Goal: Transaction & Acquisition: Purchase product/service

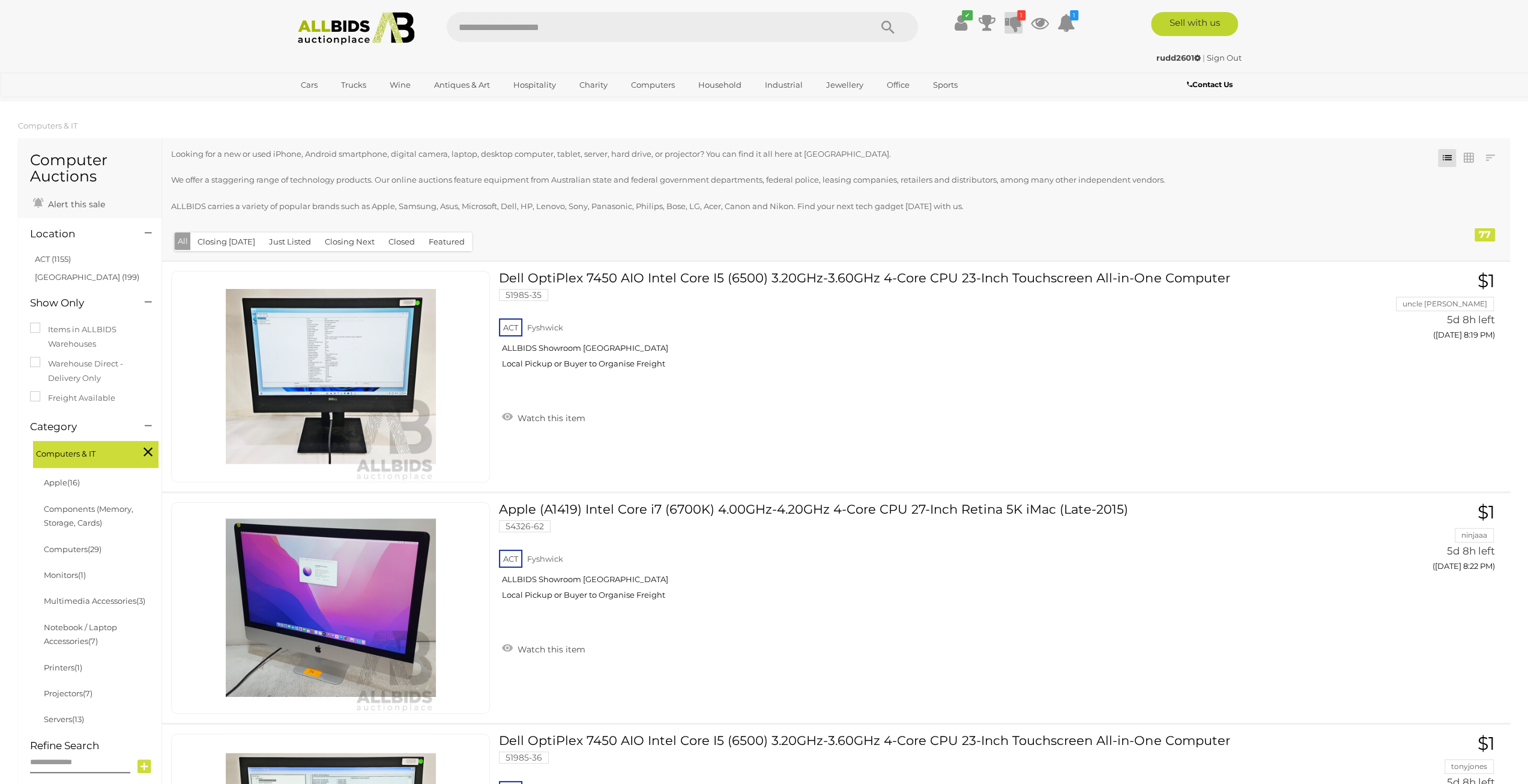
click at [1017, 22] on icon at bounding box center [1014, 22] width 17 height 21
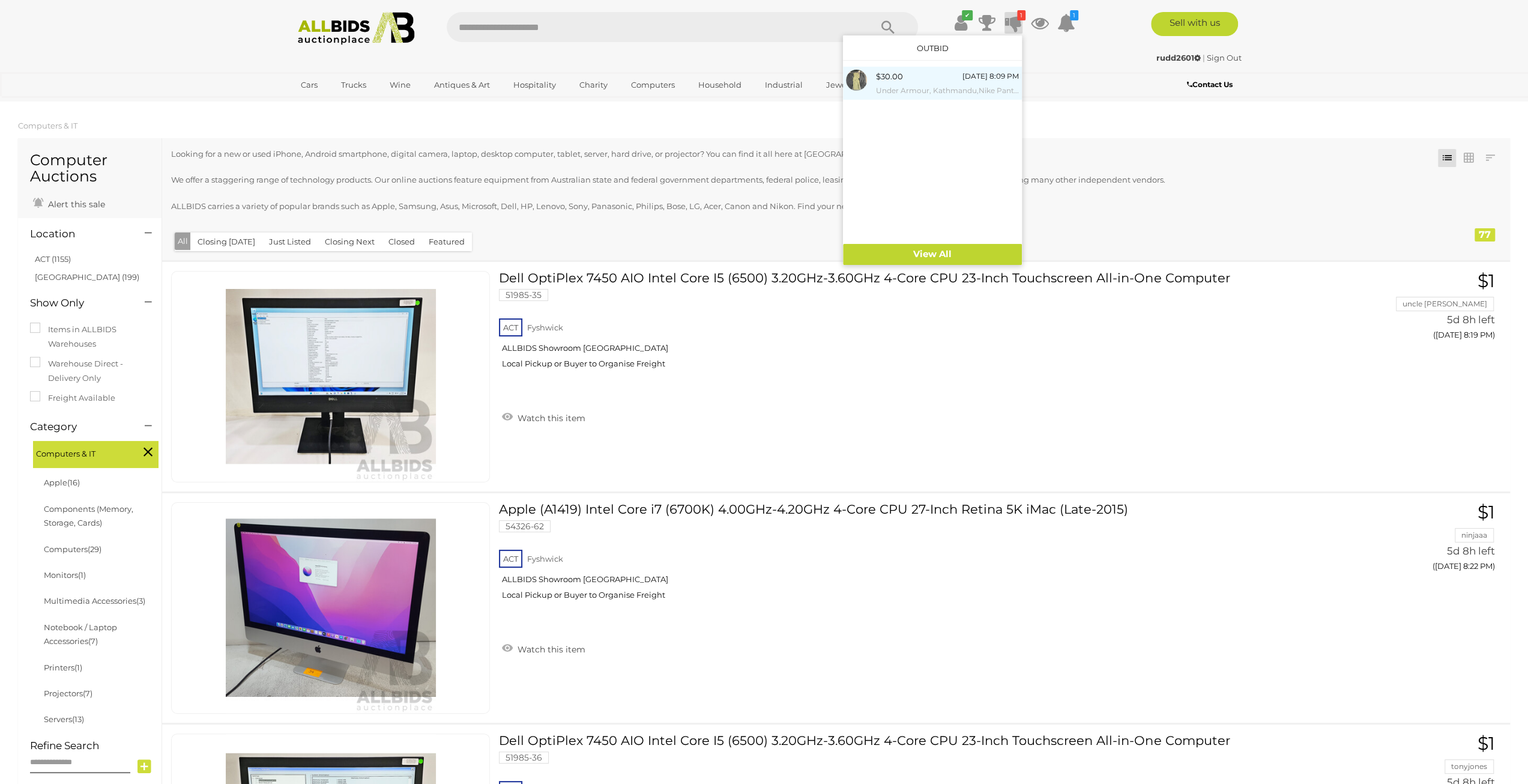
click at [904, 88] on small "Under Armour, Kathmandu,Nike Pants - Size M/32x32 - Lot of 3" at bounding box center [947, 91] width 143 height 13
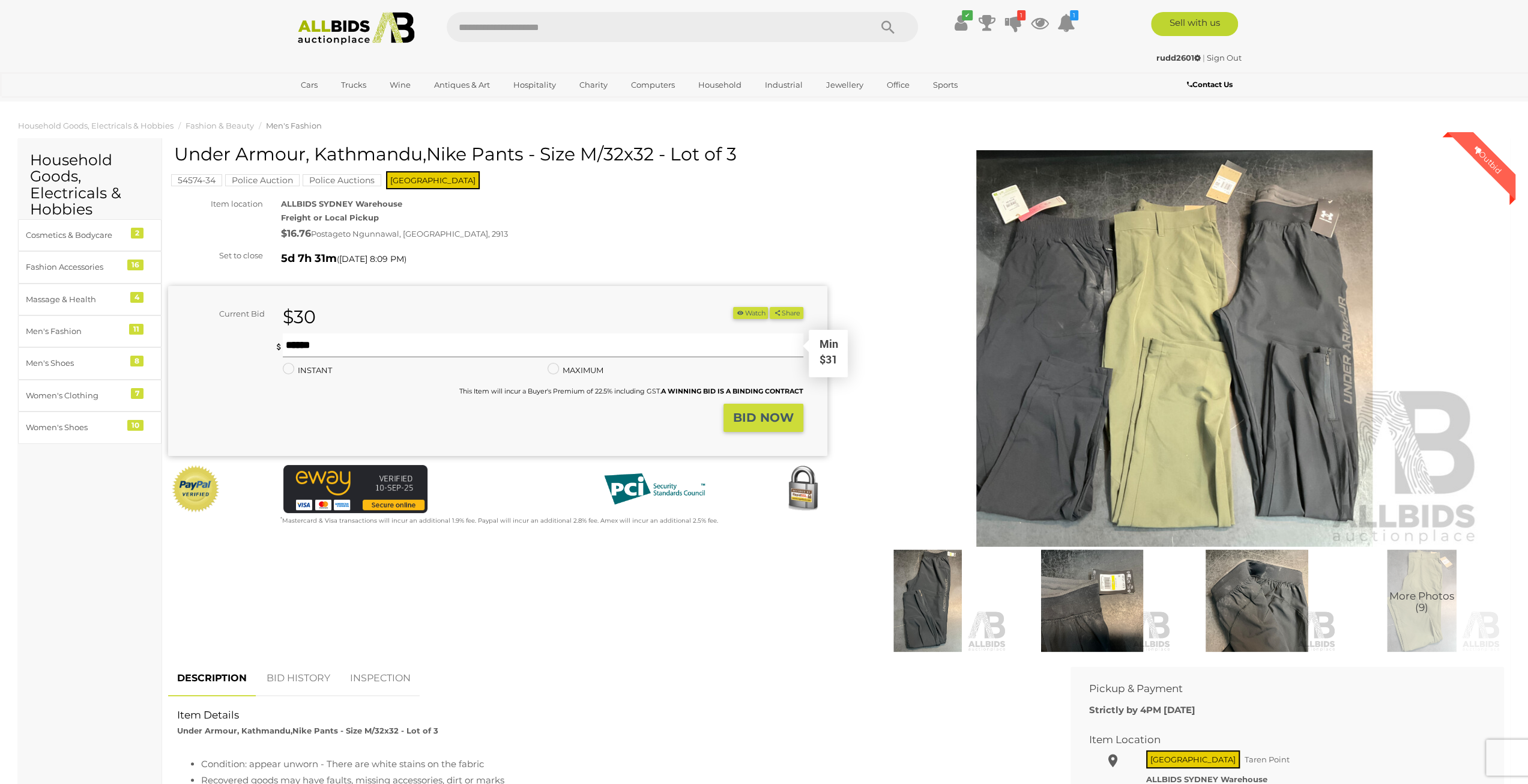
click at [358, 347] on input "text" at bounding box center [542, 345] width 520 height 24
type input "**"
click at [791, 424] on strong "BID NOW" at bounding box center [764, 416] width 61 height 14
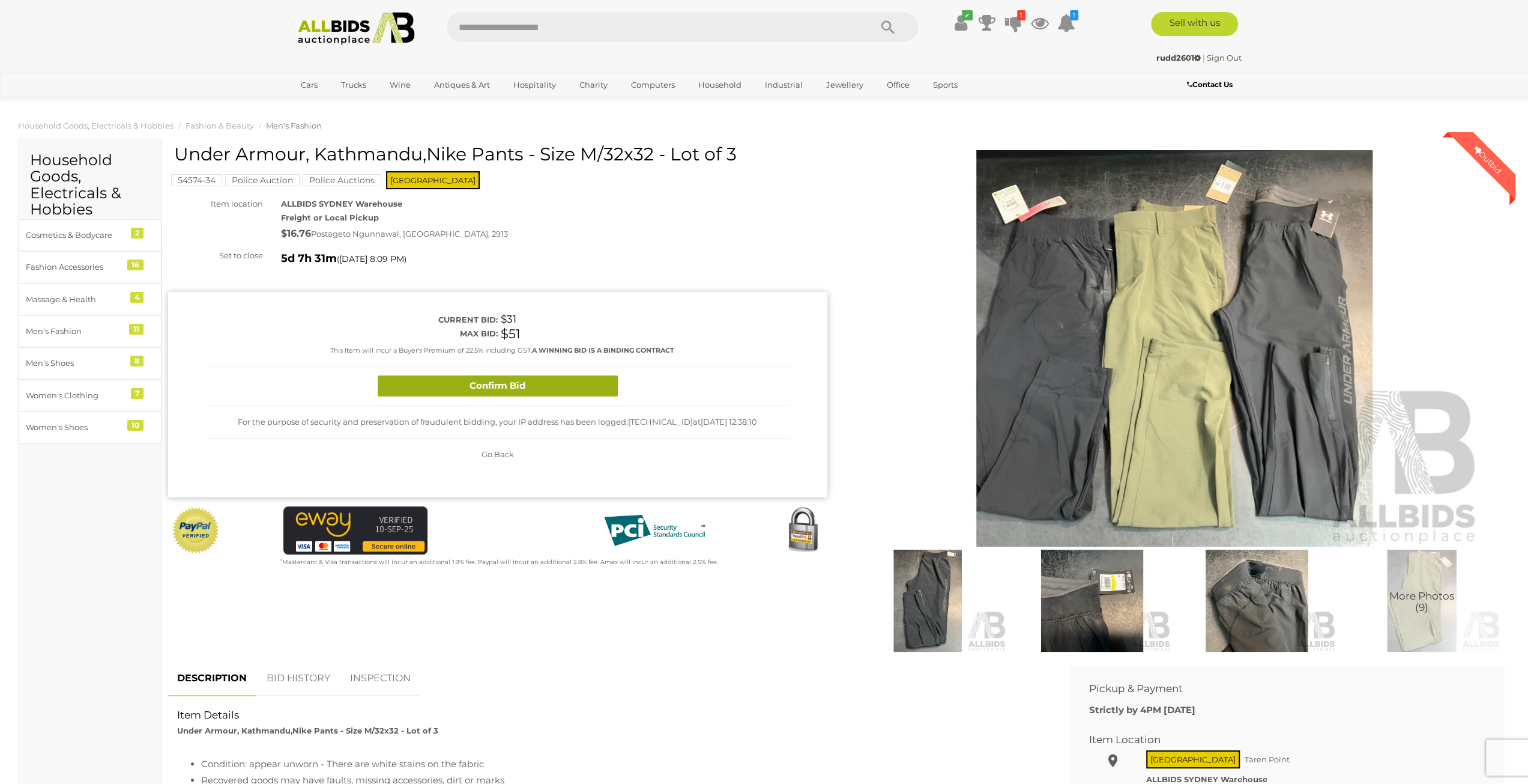
click at [556, 385] on button "Confirm Bid" at bounding box center [498, 385] width 240 height 21
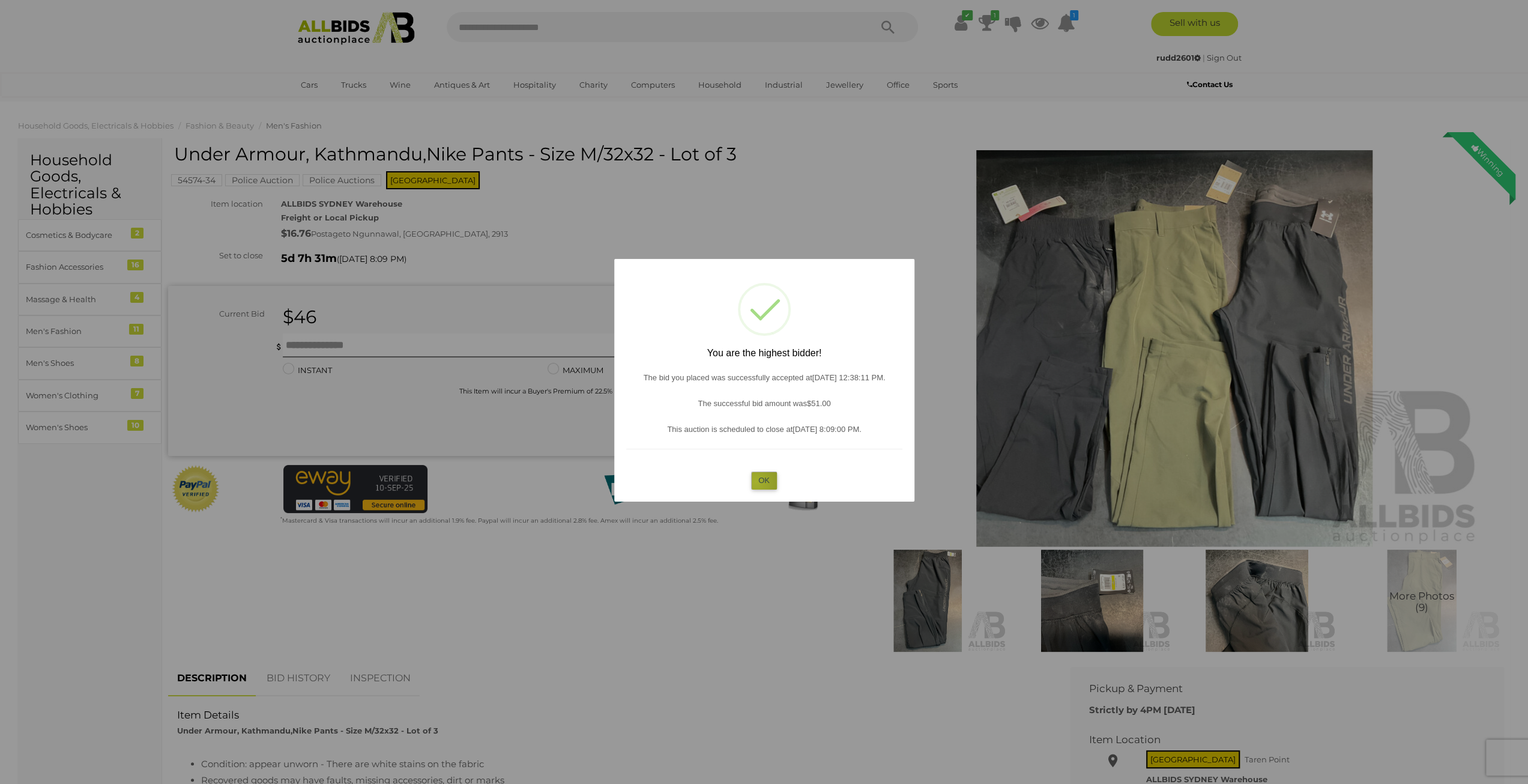
click at [755, 481] on button "OK" at bounding box center [764, 480] width 26 height 18
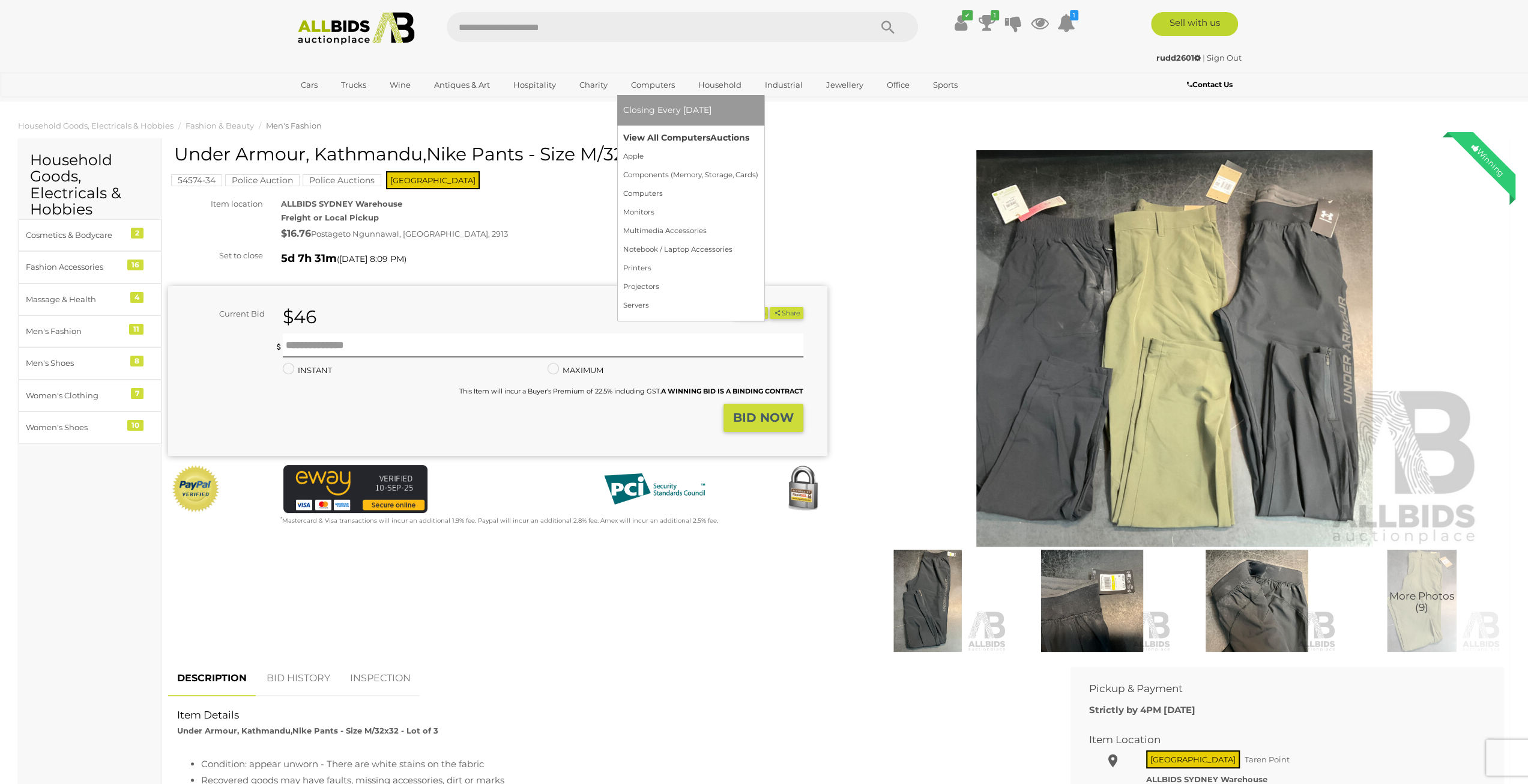
click at [657, 133] on link "View All Computers Auctions" at bounding box center [691, 138] width 135 height 19
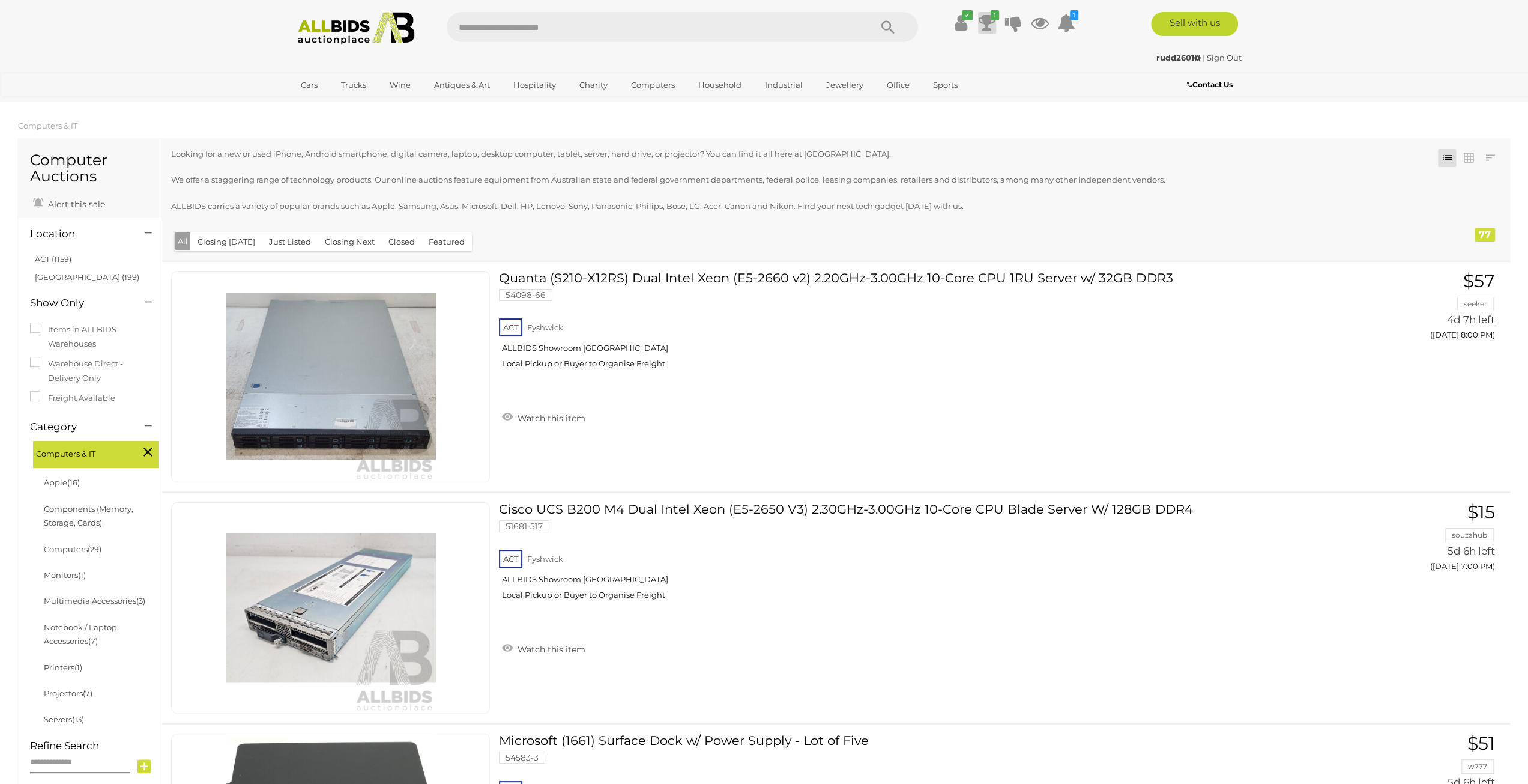
click at [979, 26] on icon at bounding box center [988, 22] width 17 height 21
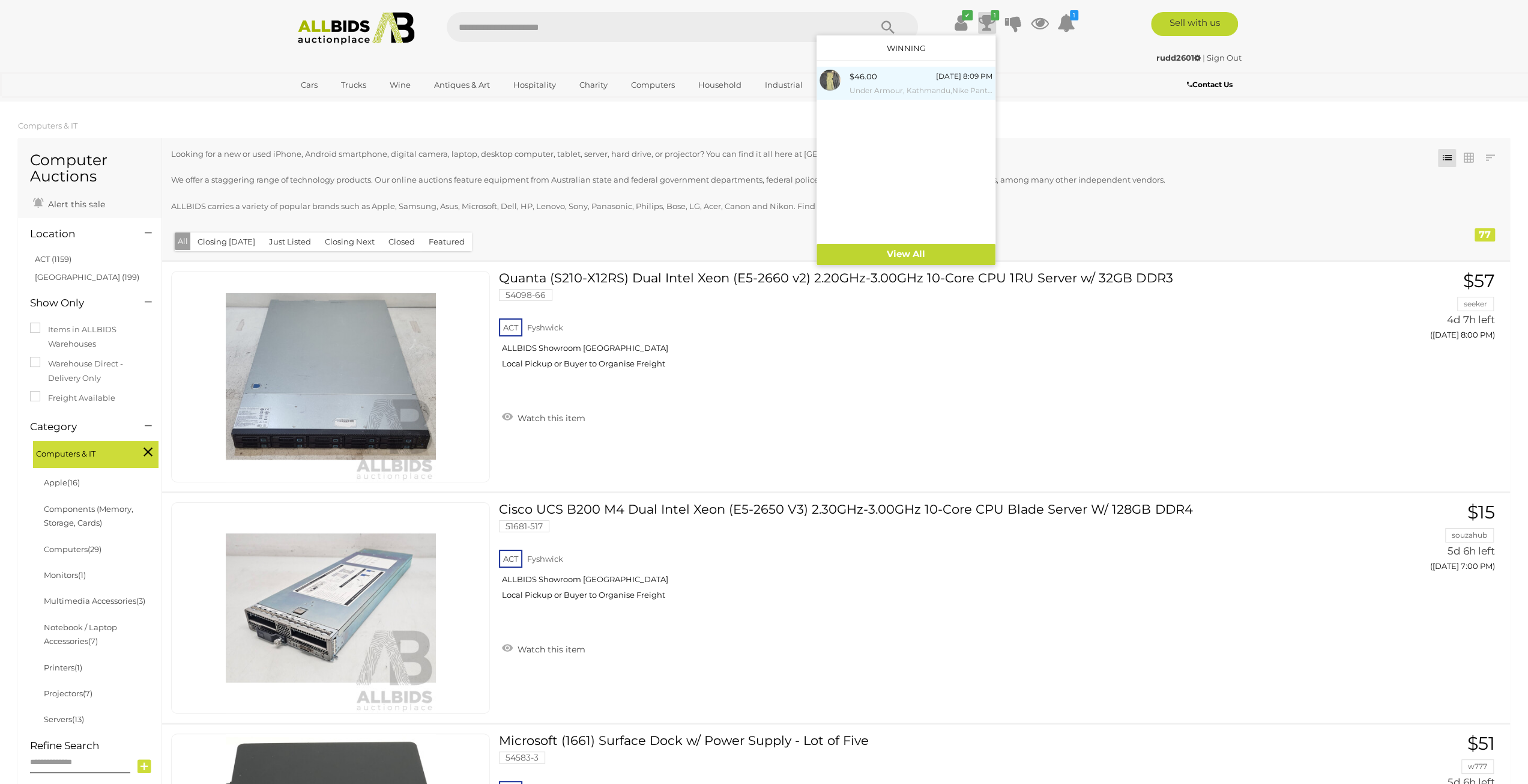
click at [889, 80] on div "$46.00 Tuesday 8:09 PM Under Armour, Kathmandu,Nike Pants - Size M/32x32 - Lot …" at bounding box center [920, 83] width 143 height 27
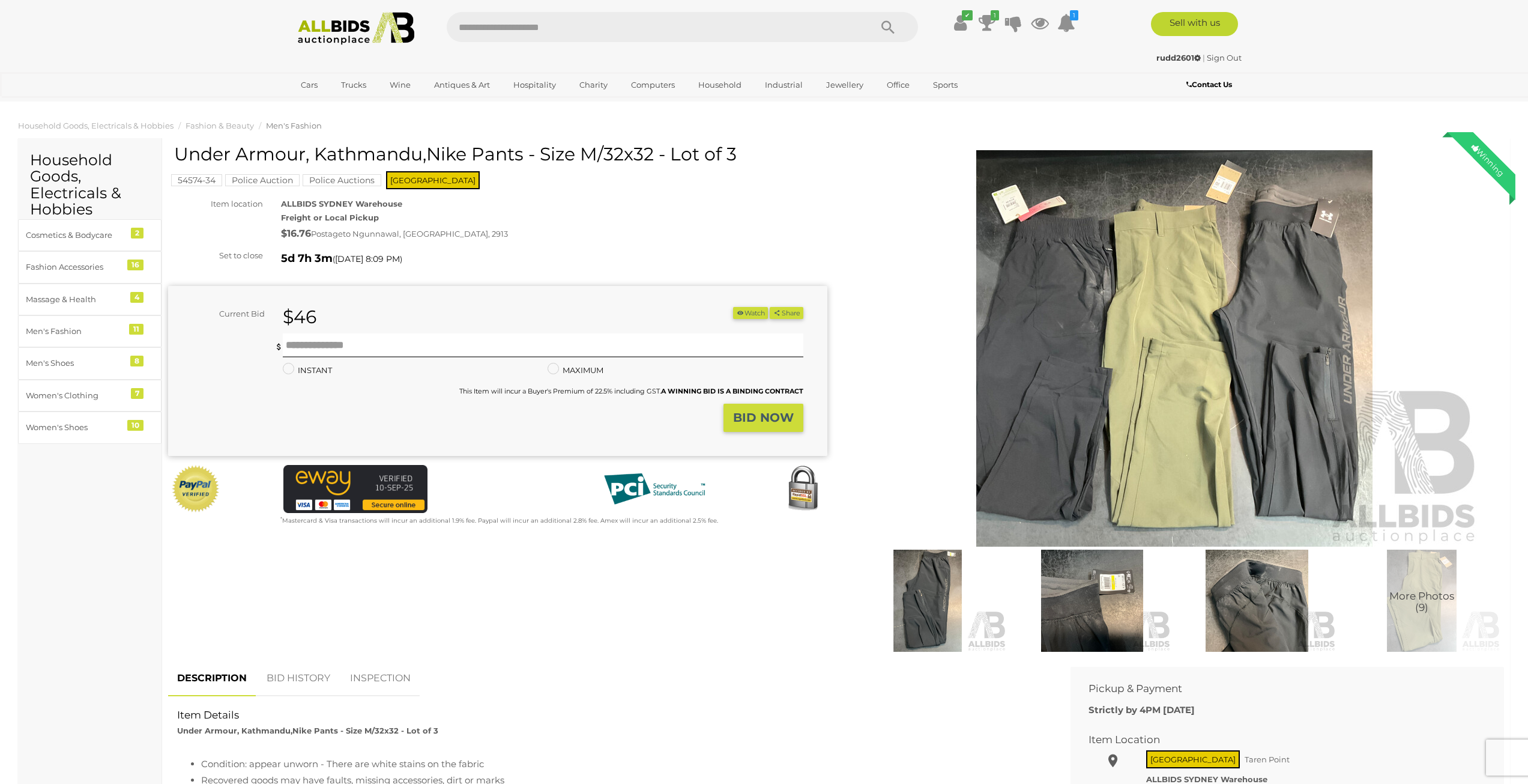
scroll to position [240, 0]
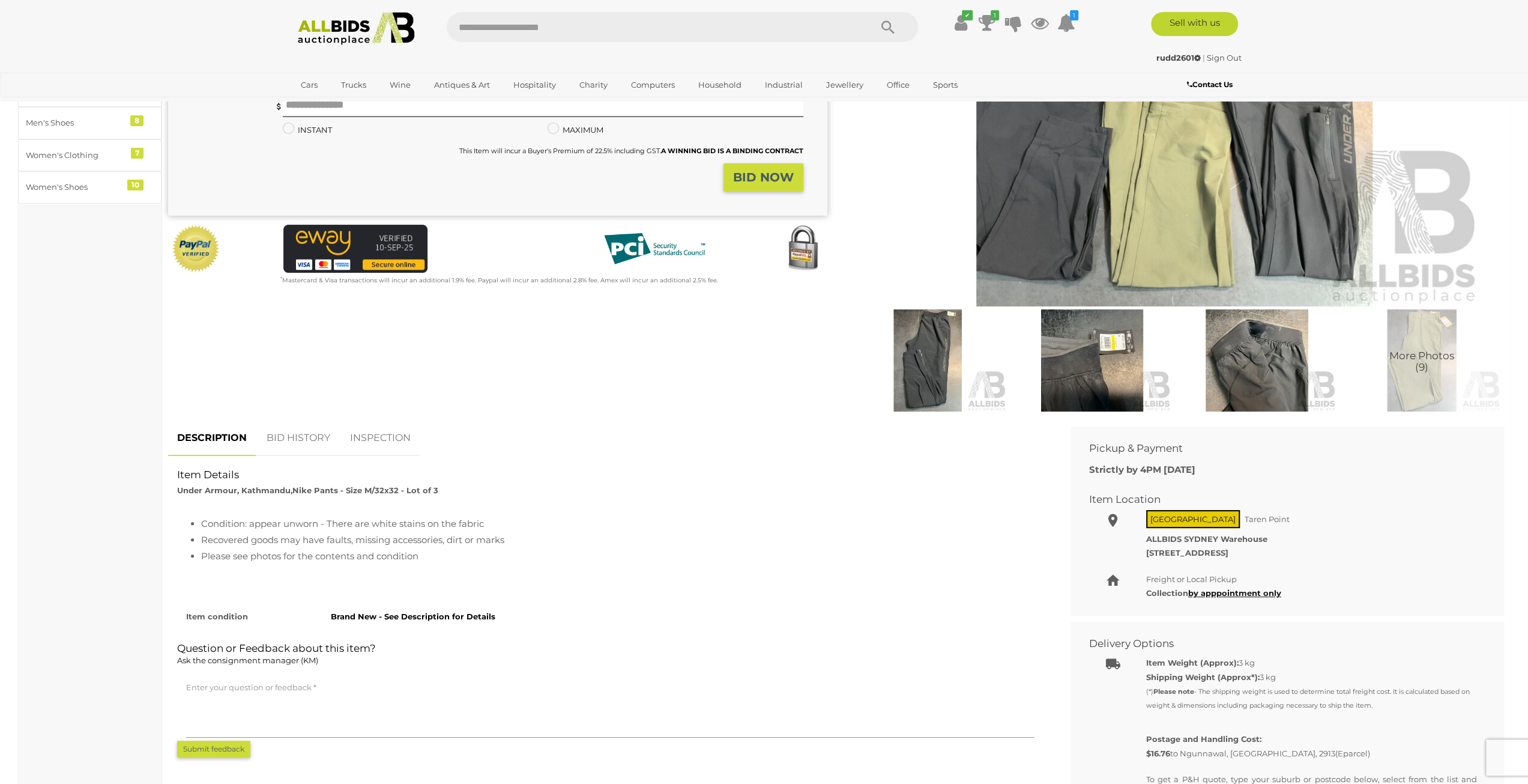
click at [1142, 195] on img at bounding box center [1174, 107] width 615 height 397
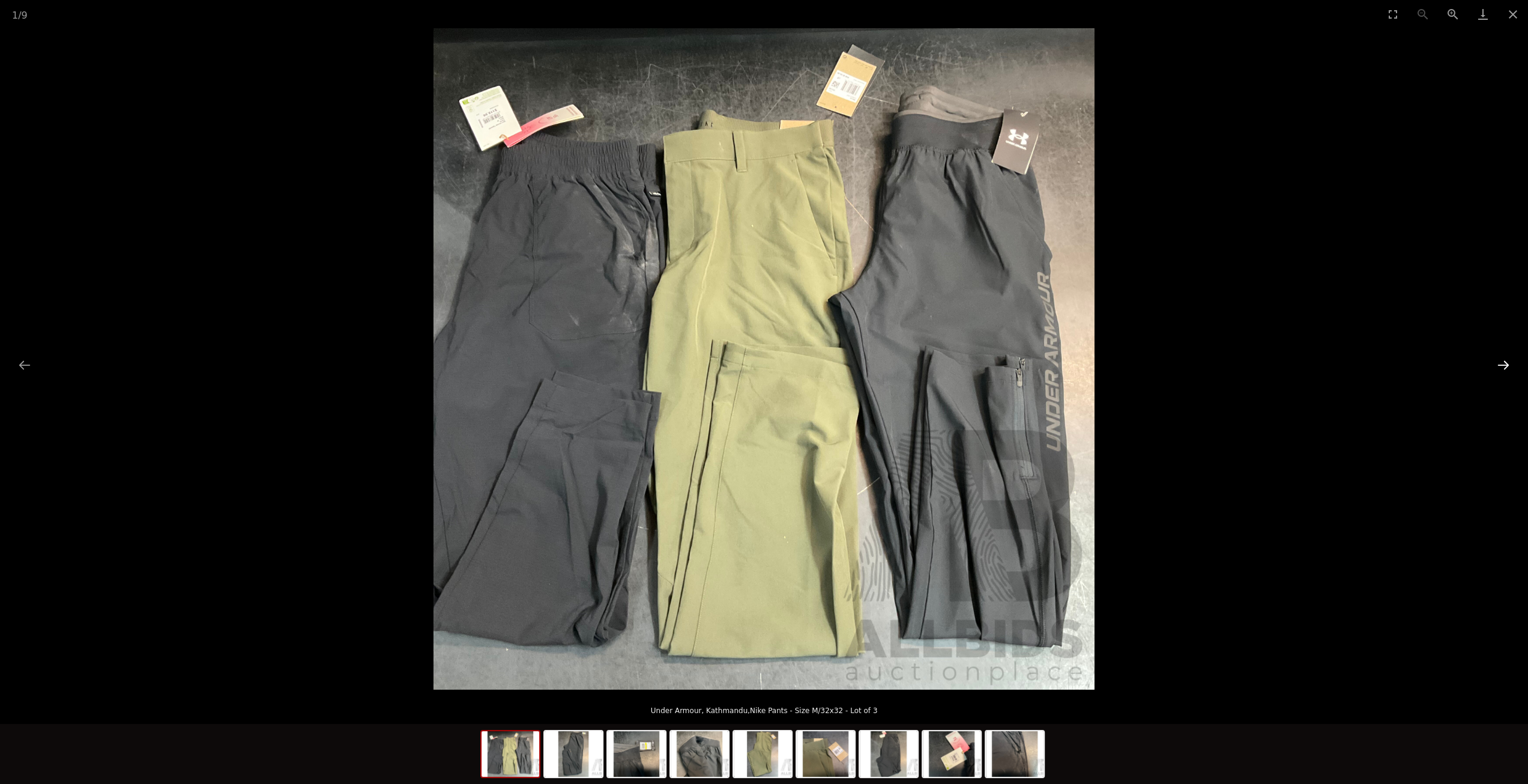
click at [1512, 365] on button "Next slide" at bounding box center [1503, 364] width 25 height 23
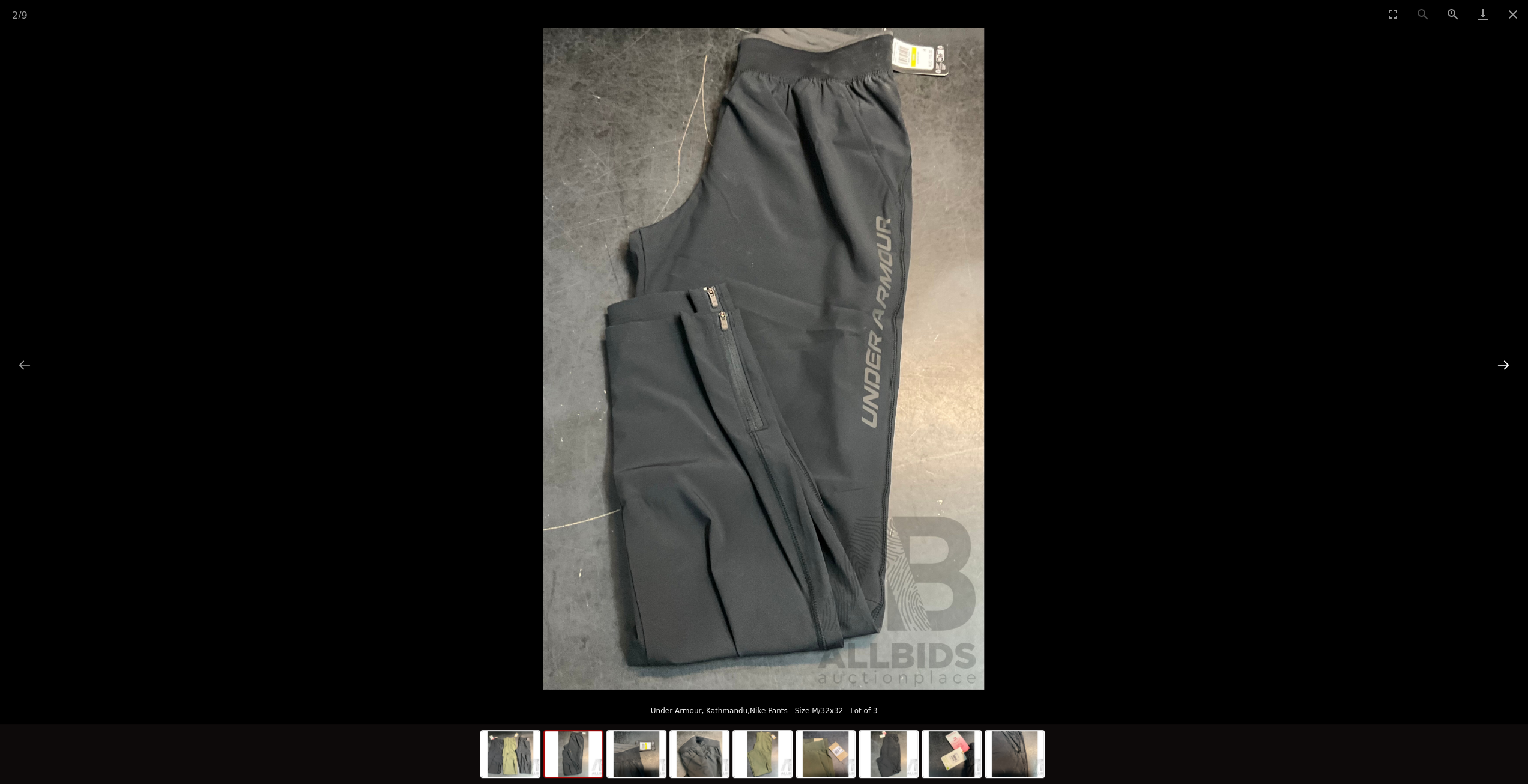
click at [1512, 365] on button "Next slide" at bounding box center [1503, 364] width 25 height 23
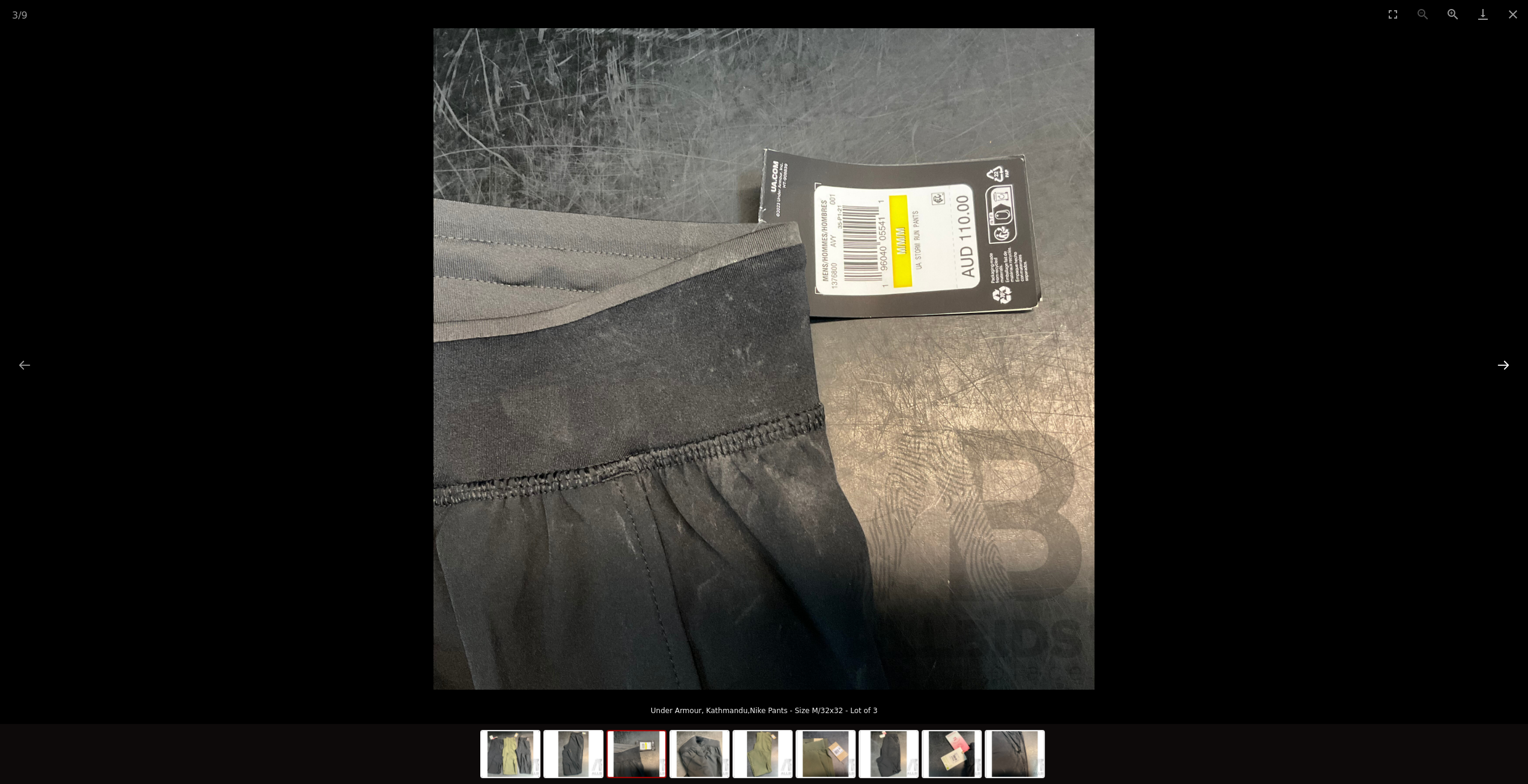
click at [1512, 365] on button "Next slide" at bounding box center [1503, 364] width 25 height 23
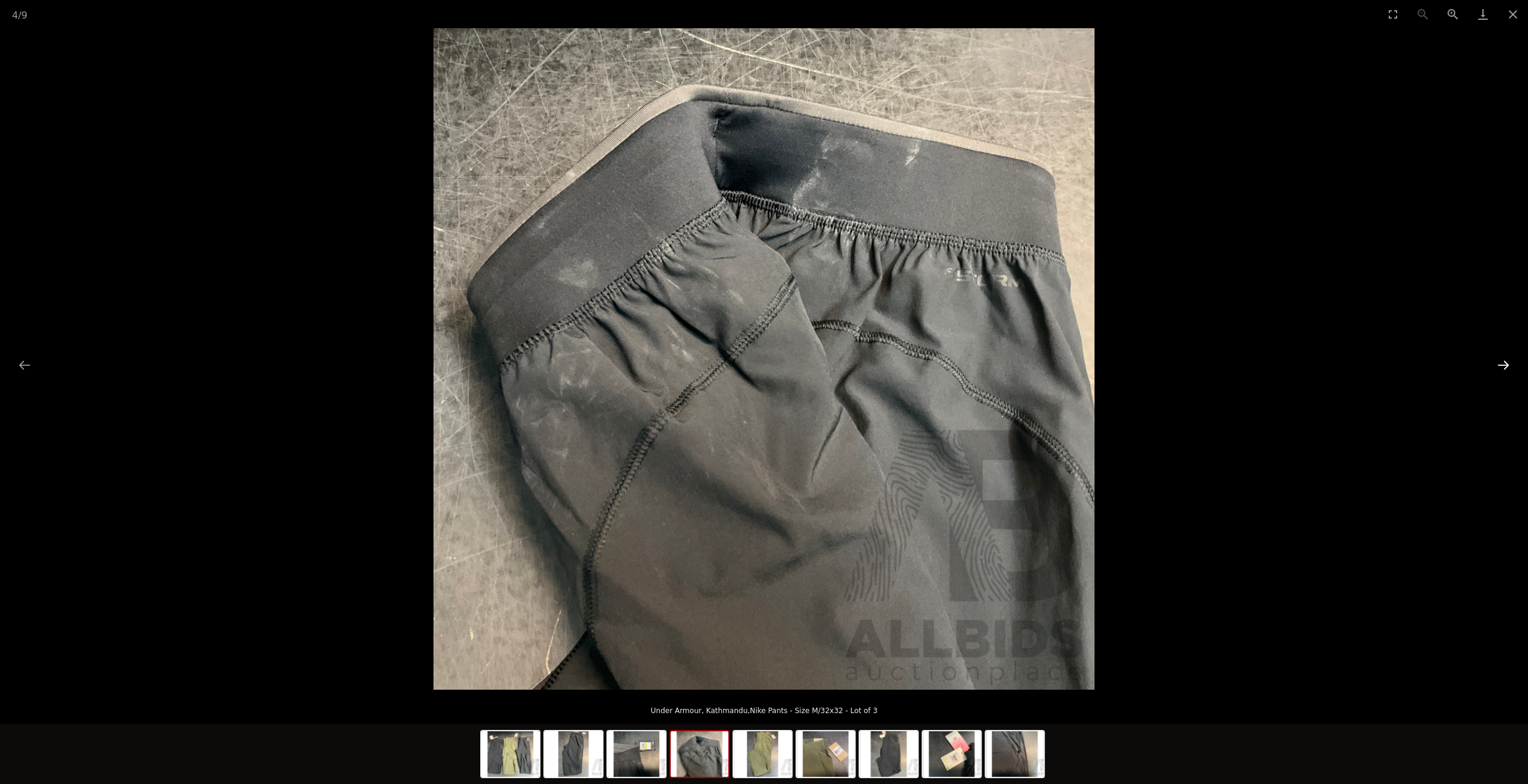
click at [1512, 365] on button "Next slide" at bounding box center [1503, 364] width 25 height 23
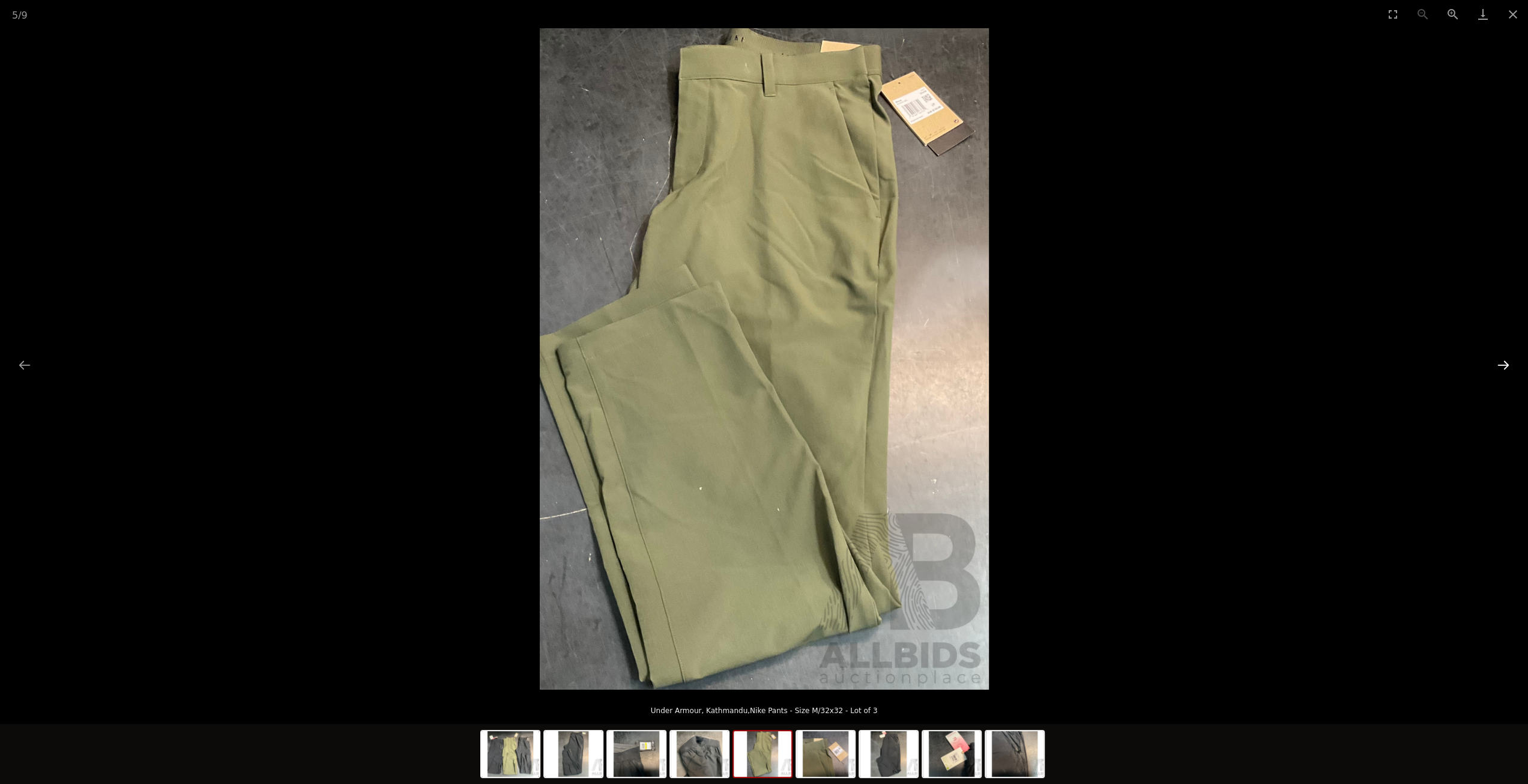
click at [1512, 365] on button "Next slide" at bounding box center [1503, 364] width 25 height 23
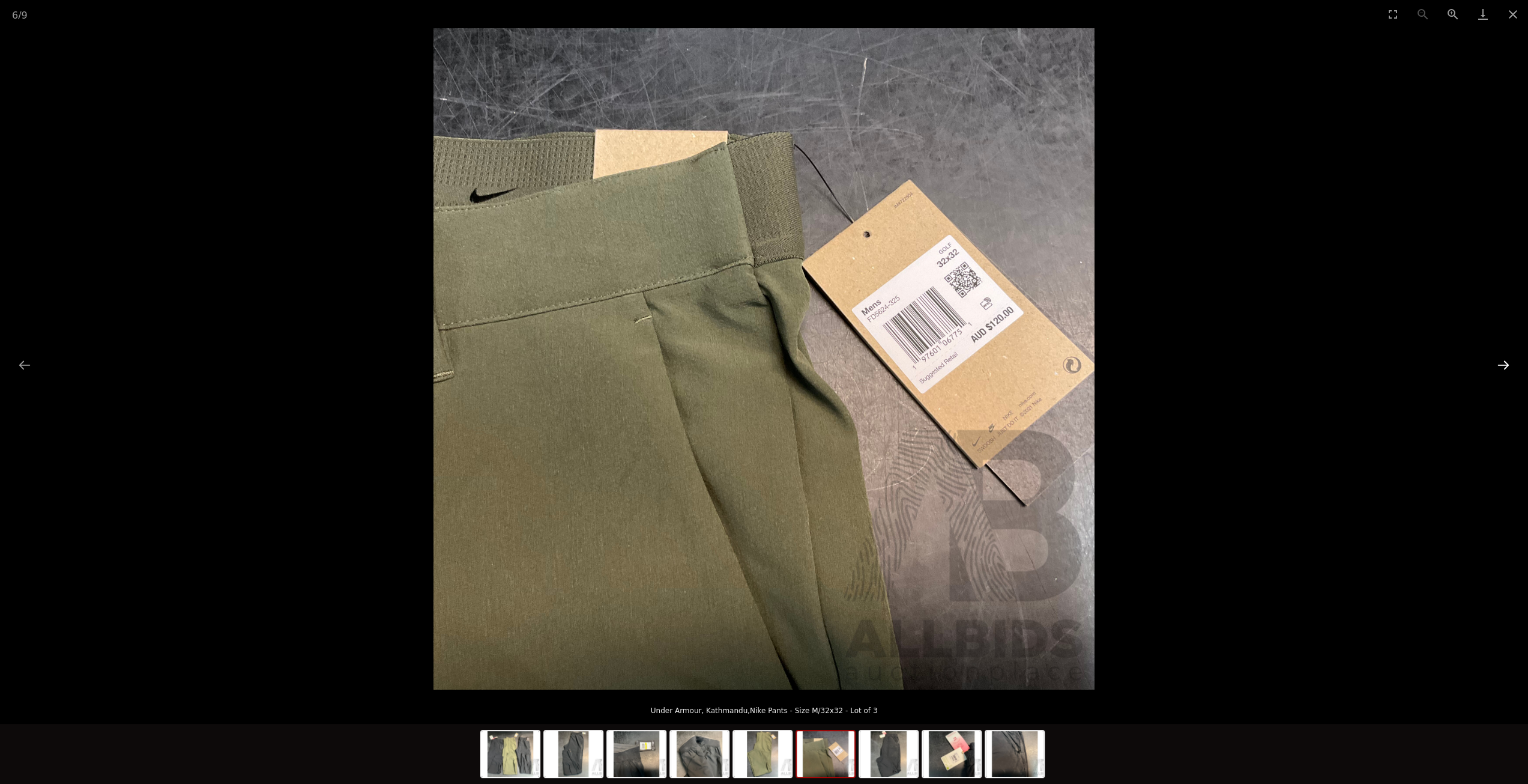
click at [1512, 365] on button "Next slide" at bounding box center [1503, 364] width 25 height 23
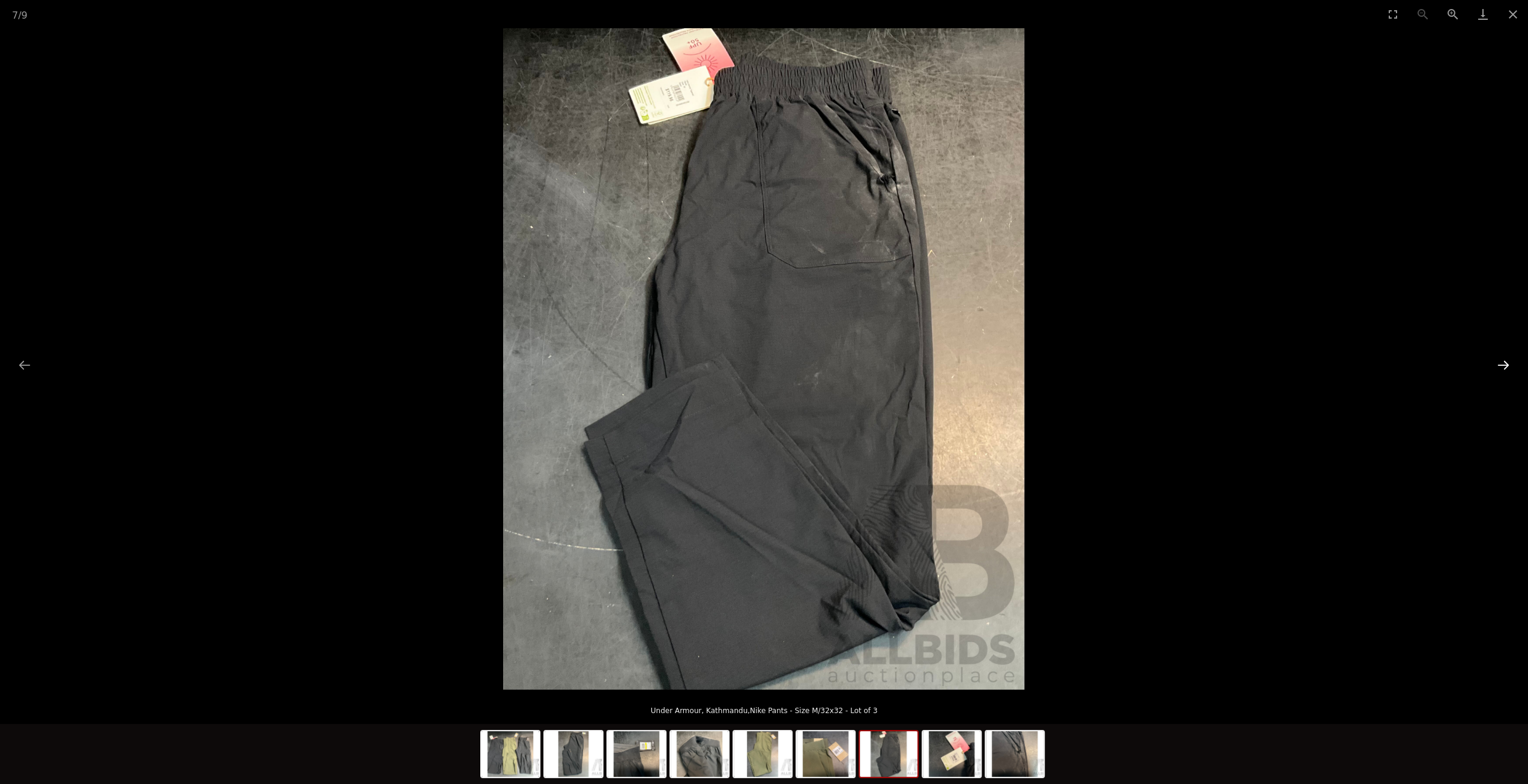
click at [1512, 365] on button "Next slide" at bounding box center [1503, 364] width 25 height 23
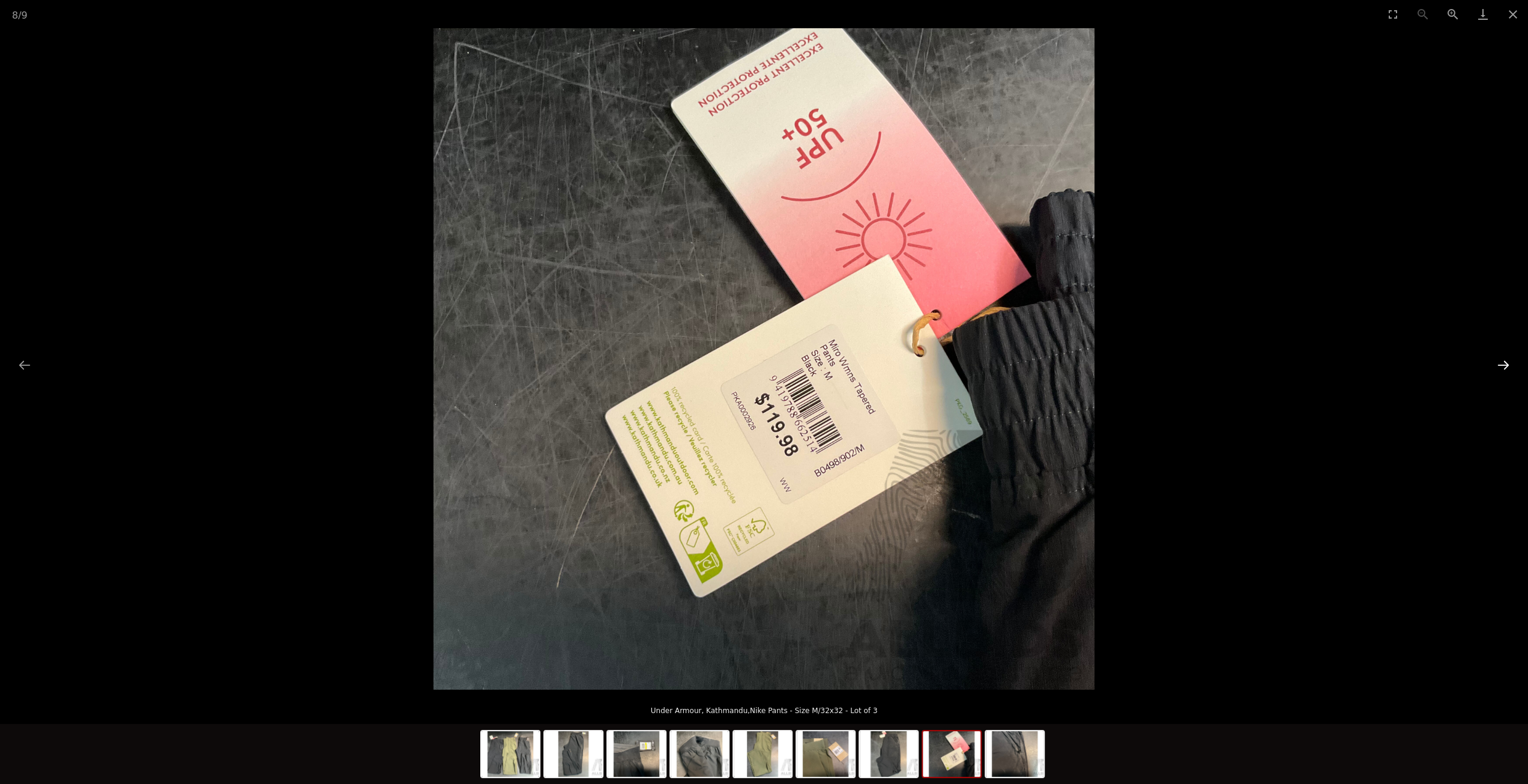
click at [1512, 365] on button "Next slide" at bounding box center [1503, 364] width 25 height 23
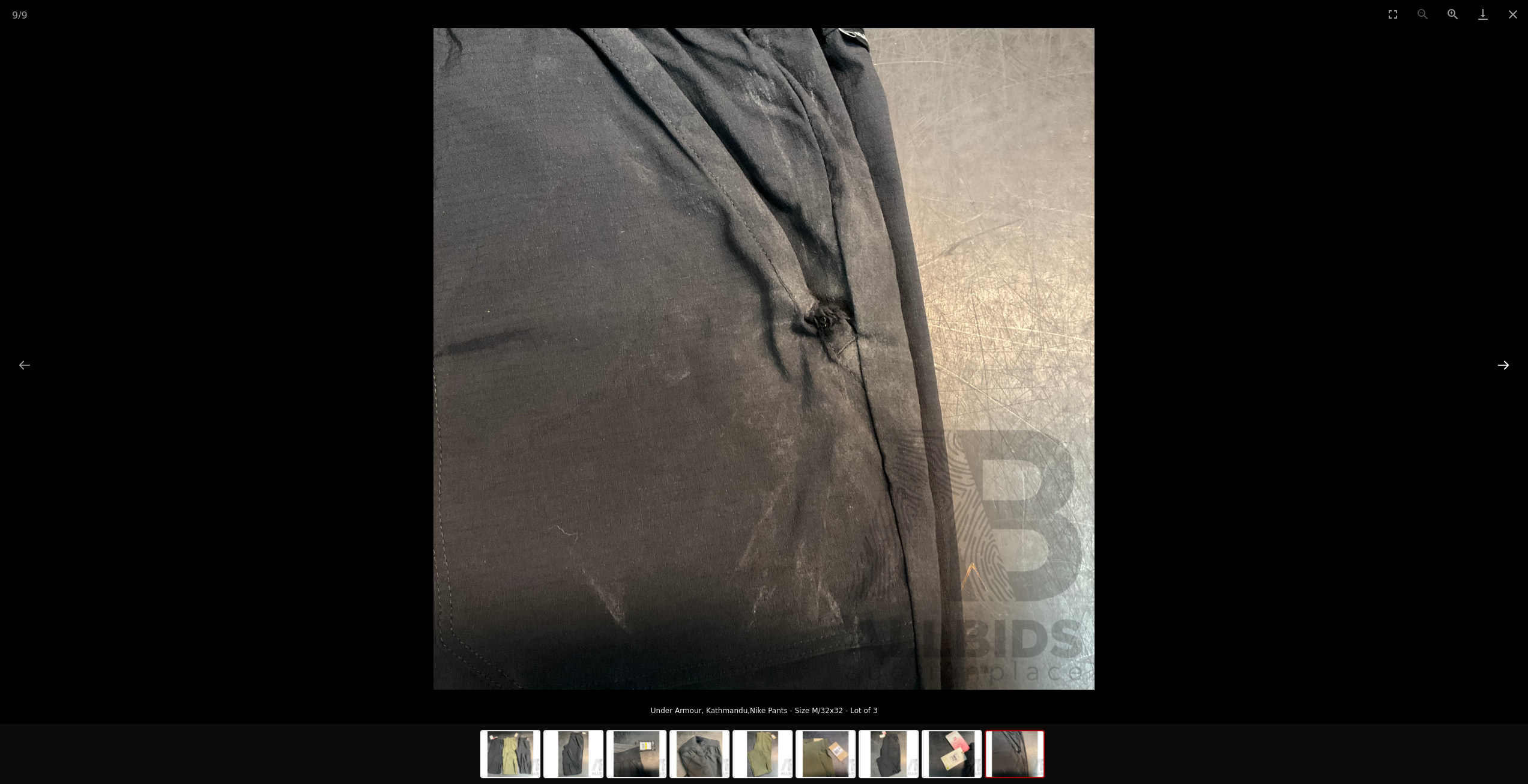
click at [1512, 365] on button "Next slide" at bounding box center [1503, 364] width 25 height 23
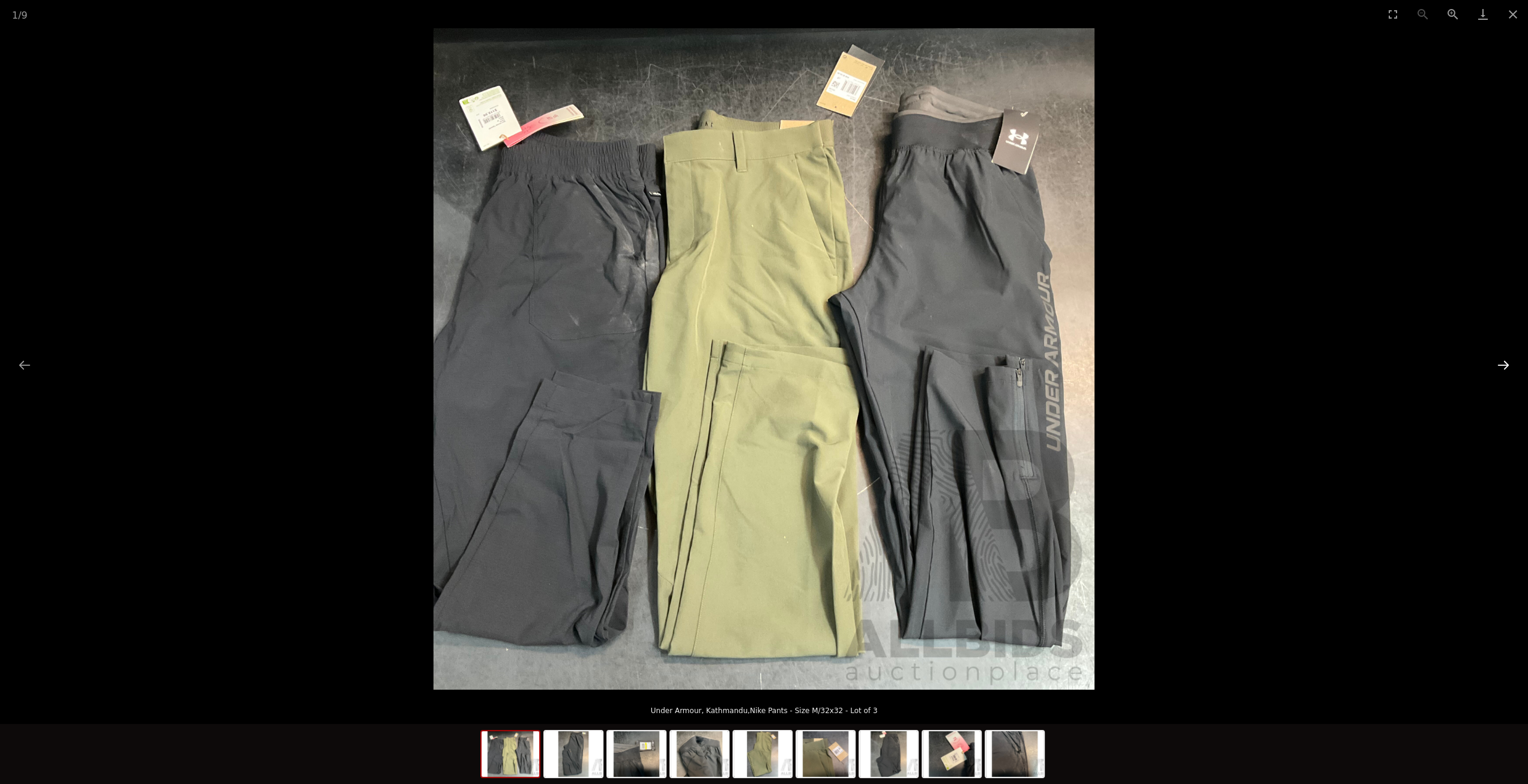
click at [1512, 365] on button "Next slide" at bounding box center [1503, 364] width 25 height 23
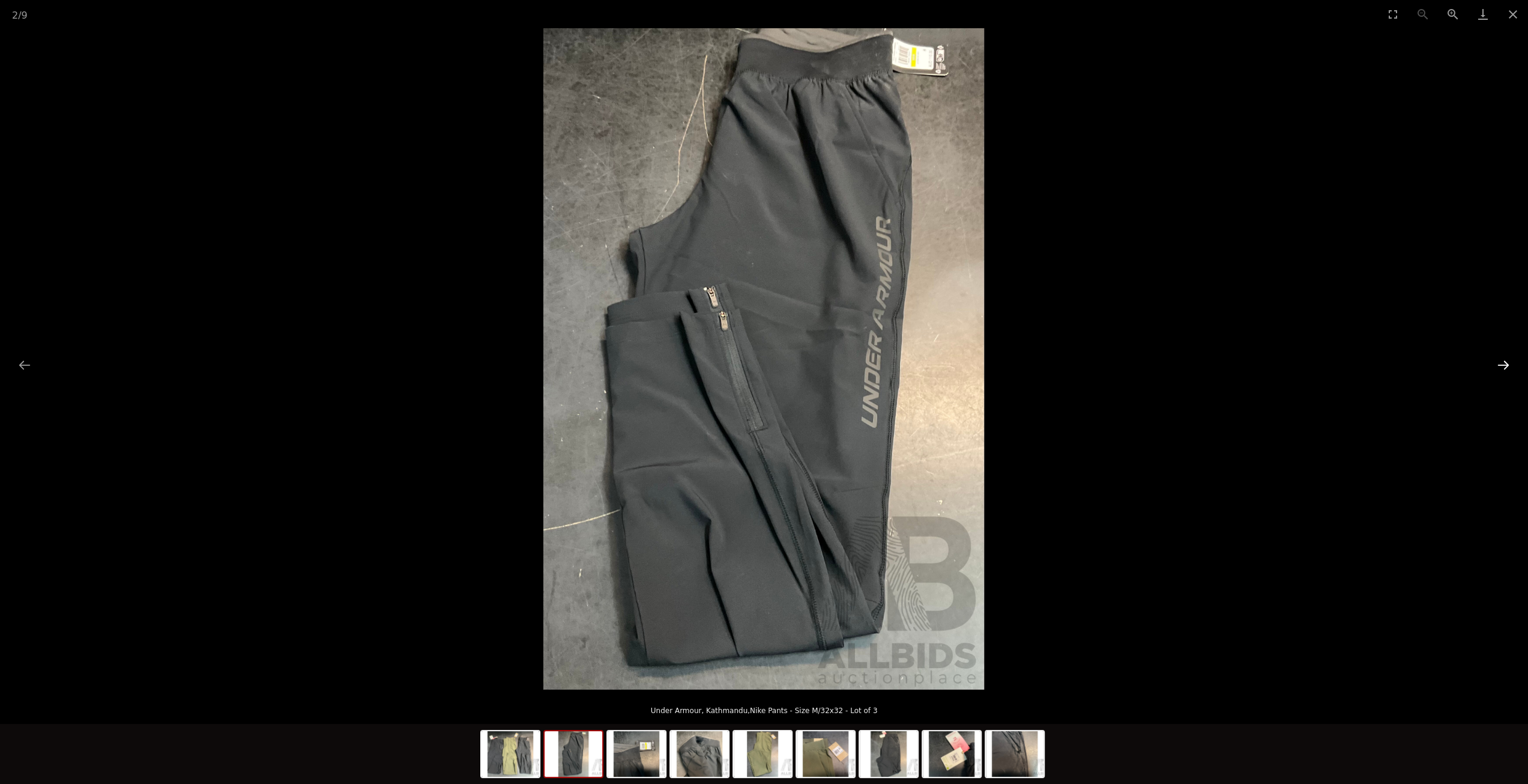
click at [1514, 366] on button "Next slide" at bounding box center [1503, 364] width 25 height 23
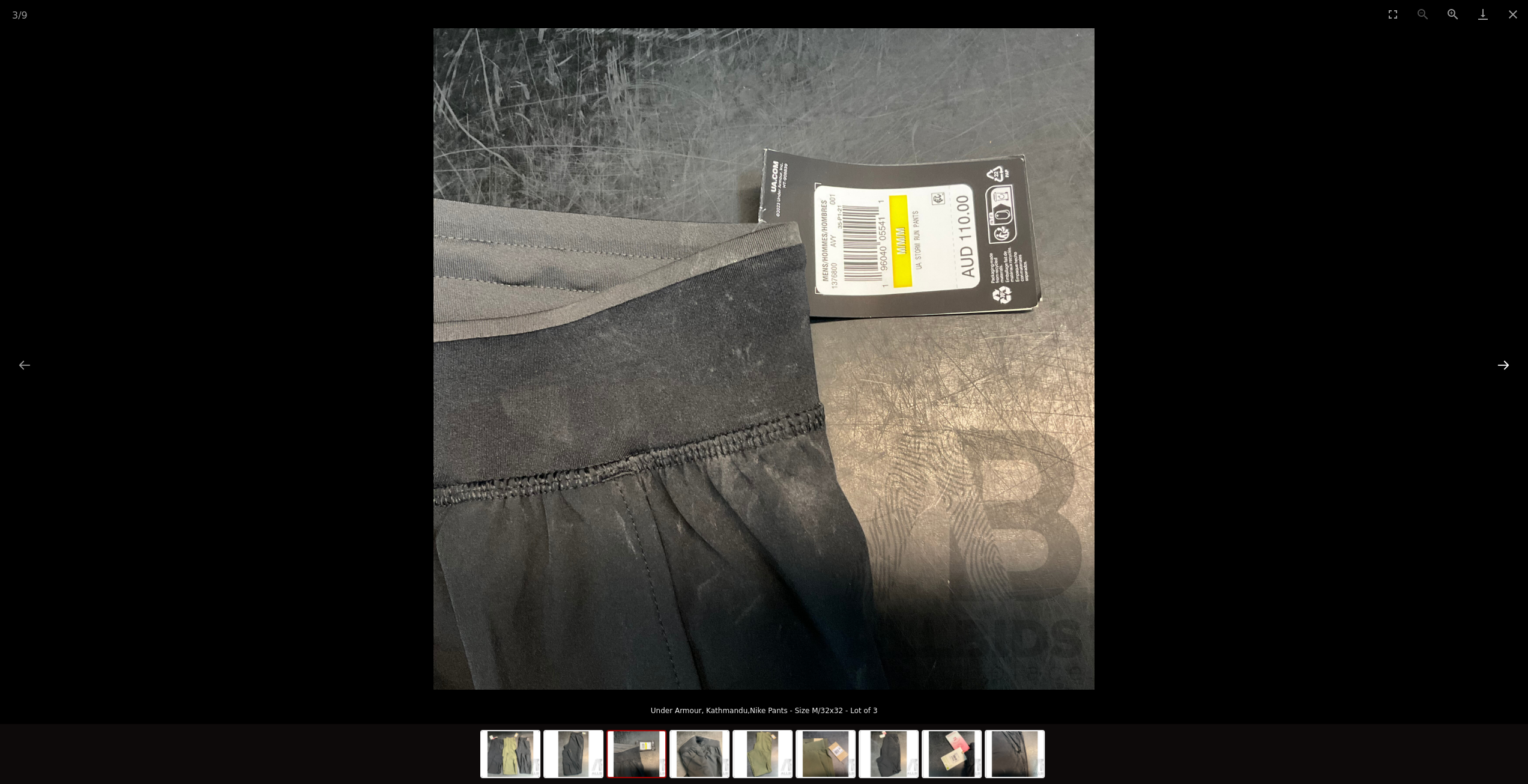
click at [1508, 362] on button "Next slide" at bounding box center [1503, 364] width 25 height 23
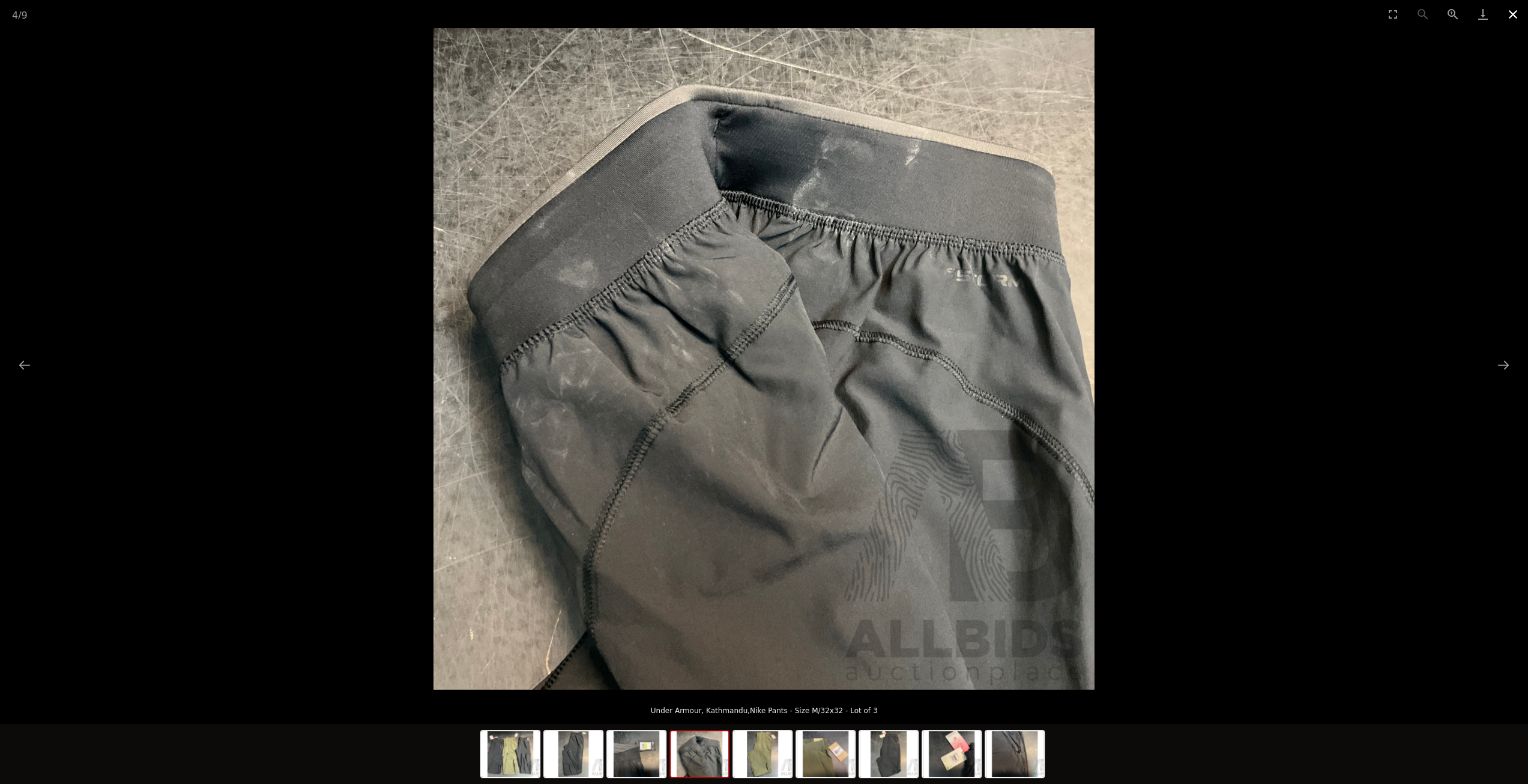
click at [1509, 16] on button "Close gallery" at bounding box center [1513, 14] width 30 height 28
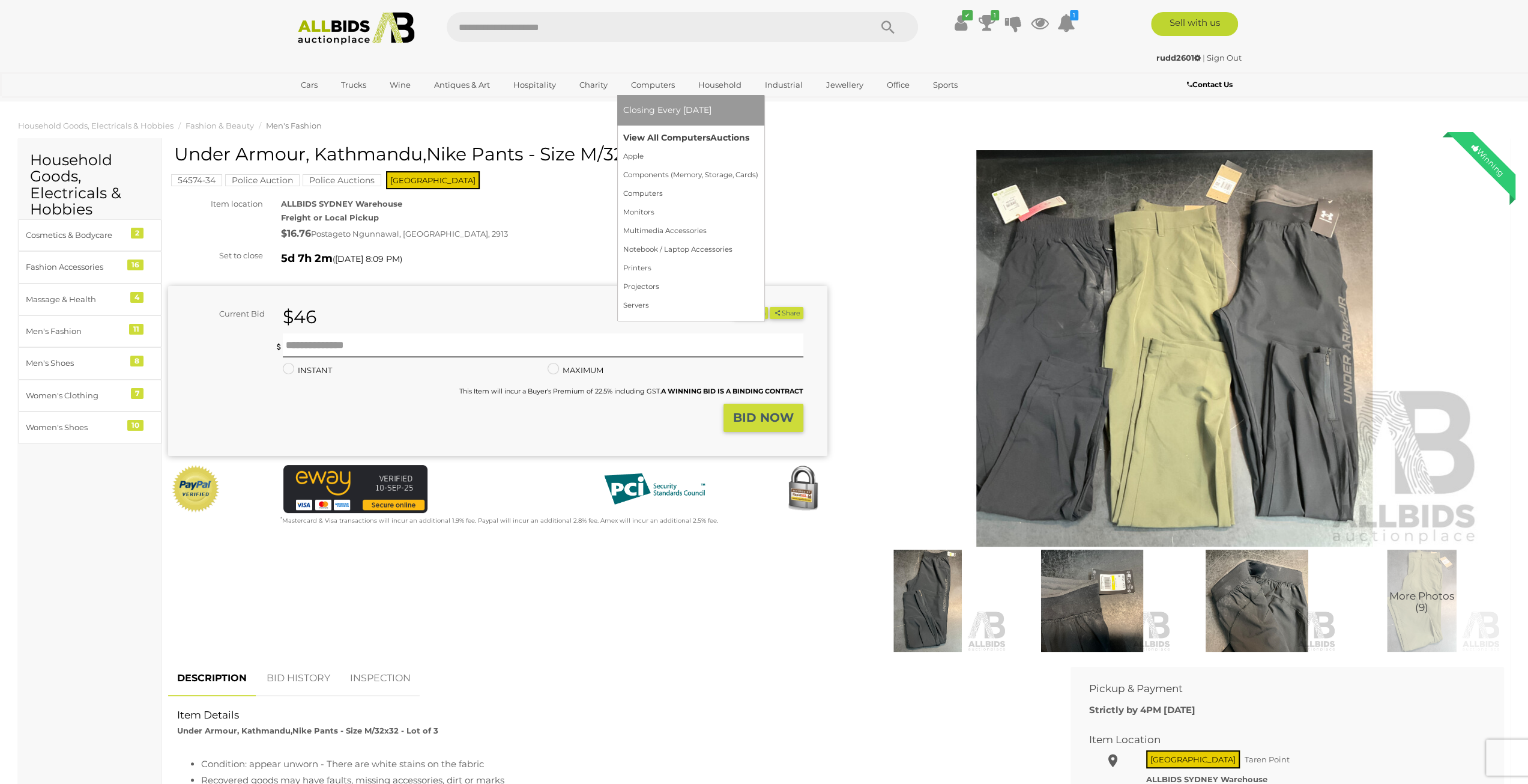
click at [652, 133] on link "View All Computers Auctions" at bounding box center [691, 138] width 135 height 19
